Goal: Find specific page/section: Find specific page/section

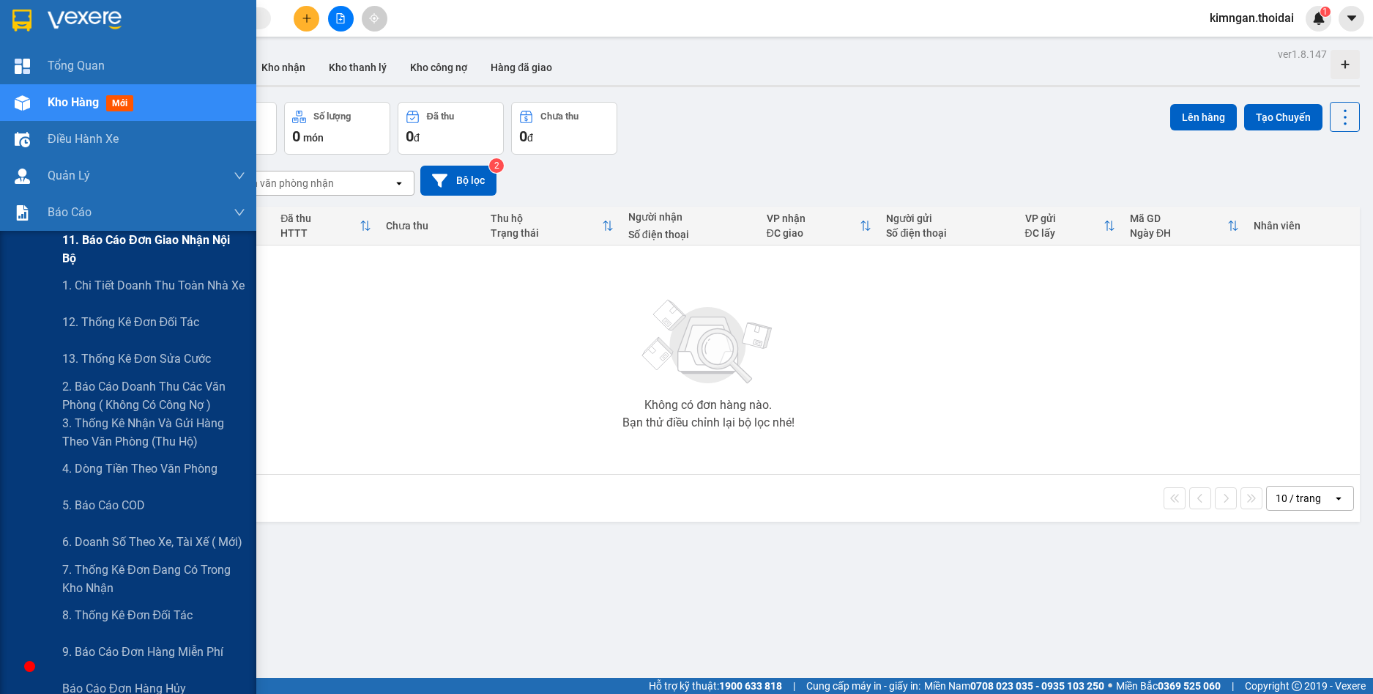
click at [144, 250] on span "11. Báo cáo đơn giao nhận nội bộ" at bounding box center [153, 249] width 183 height 37
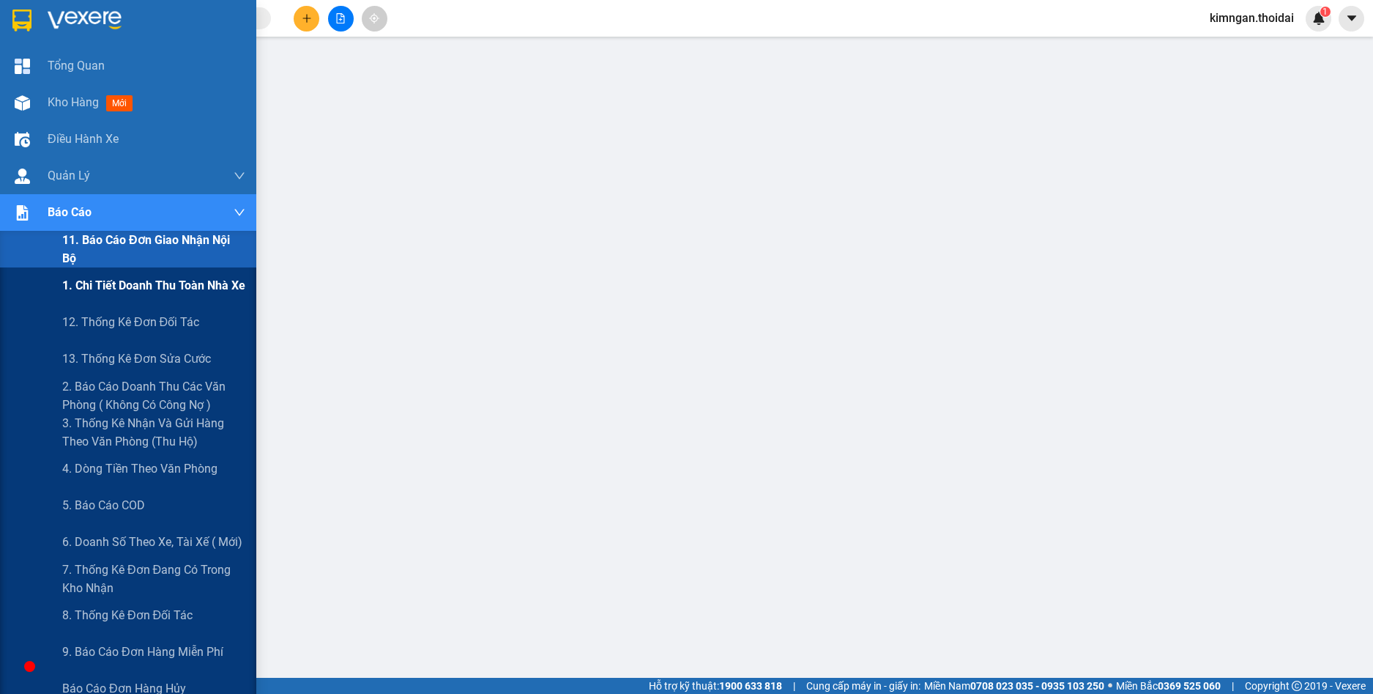
click at [138, 276] on span "1. Chi tiết doanh thu toàn nhà xe" at bounding box center [153, 285] width 183 height 18
